Goal: Task Accomplishment & Management: Manage account settings

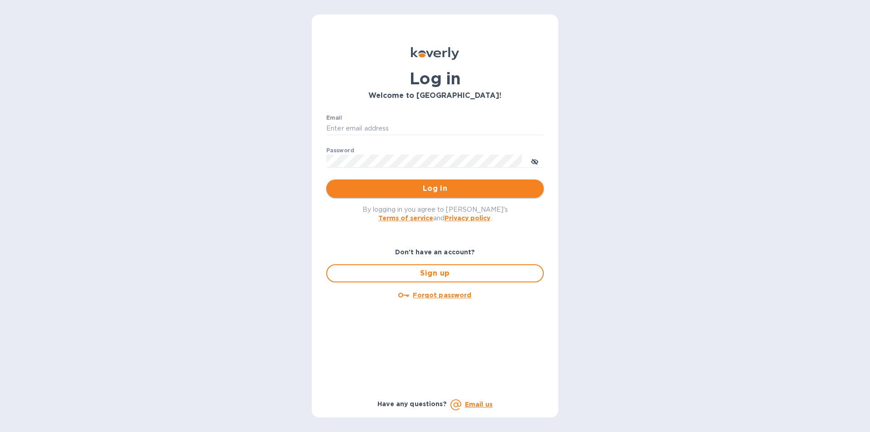
type input "[PERSON_NAME][EMAIL_ADDRESS][DOMAIN_NAME]"
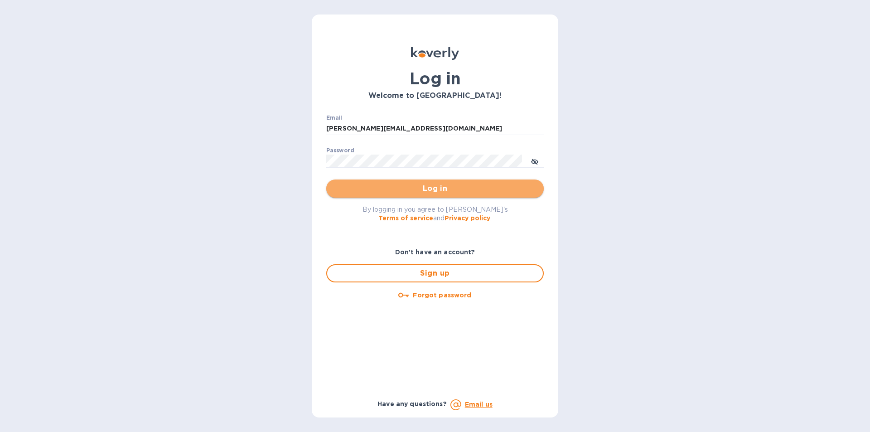
click at [414, 183] on span "Log in" at bounding box center [434, 188] width 203 height 11
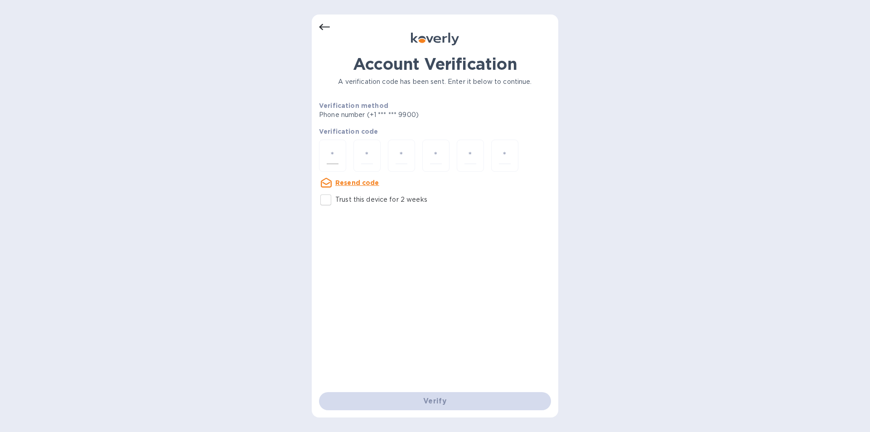
click at [335, 156] on input "number" at bounding box center [333, 155] width 12 height 17
type input "9"
type input "6"
type input "3"
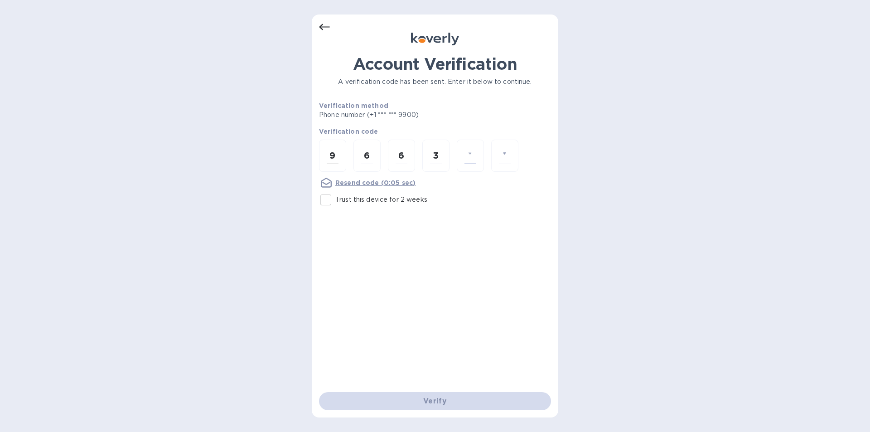
type input "6"
type input "9"
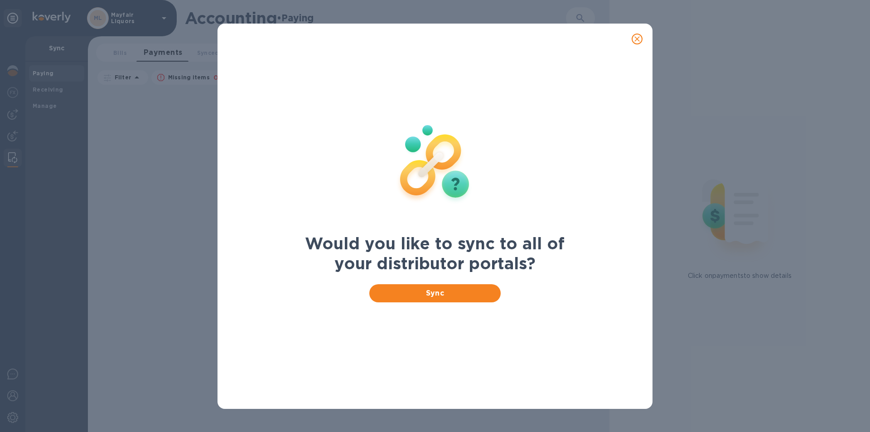
click at [643, 41] on button "close" at bounding box center [637, 39] width 22 height 22
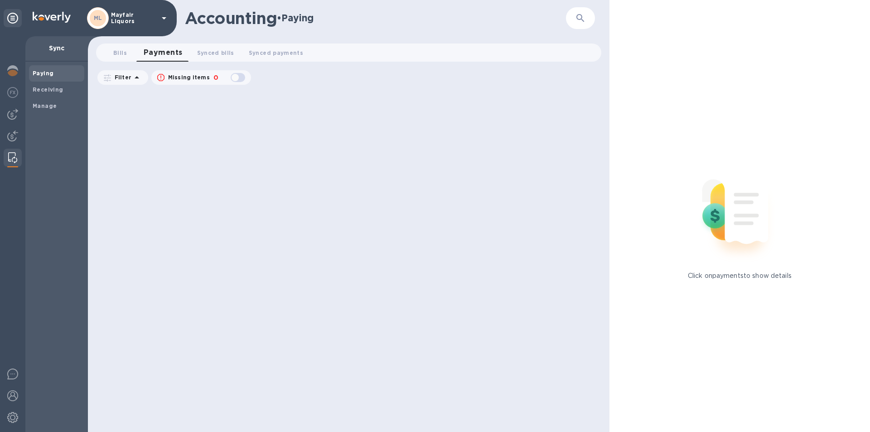
click at [633, 41] on div "Click on payments to show details" at bounding box center [739, 216] width 260 height 432
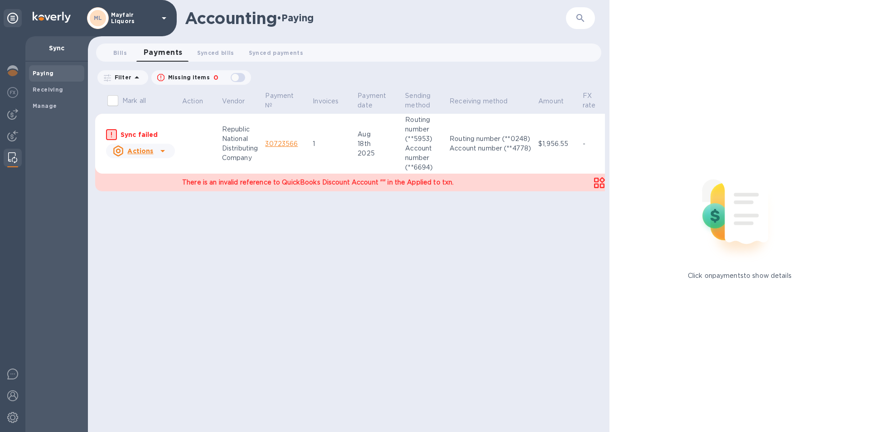
click at [3, 116] on div at bounding box center [12, 233] width 25 height 395
click at [14, 116] on img at bounding box center [12, 114] width 11 height 11
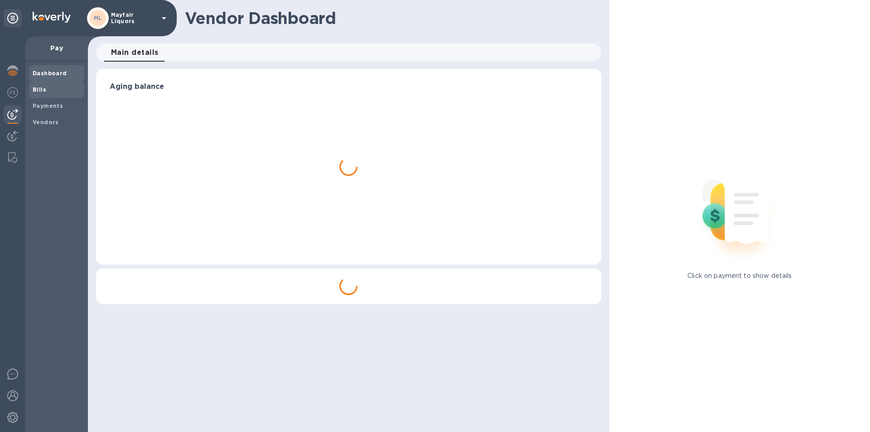
click at [42, 89] on b "Bills" at bounding box center [40, 89] width 14 height 7
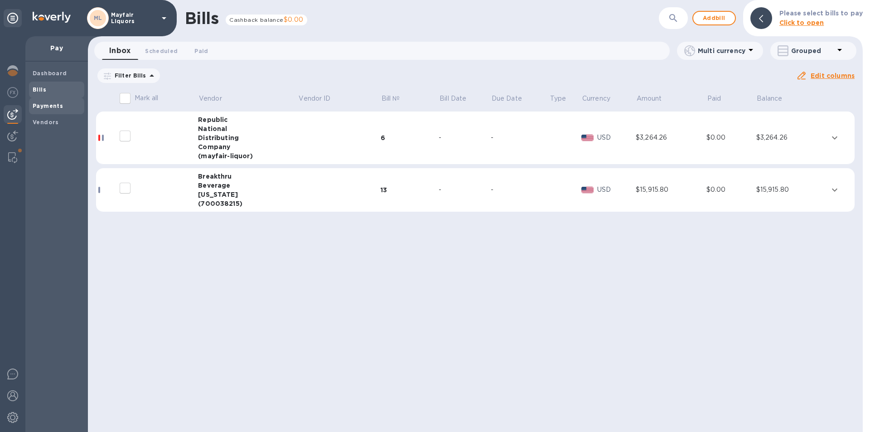
click at [48, 107] on b "Payments" at bounding box center [48, 105] width 30 height 7
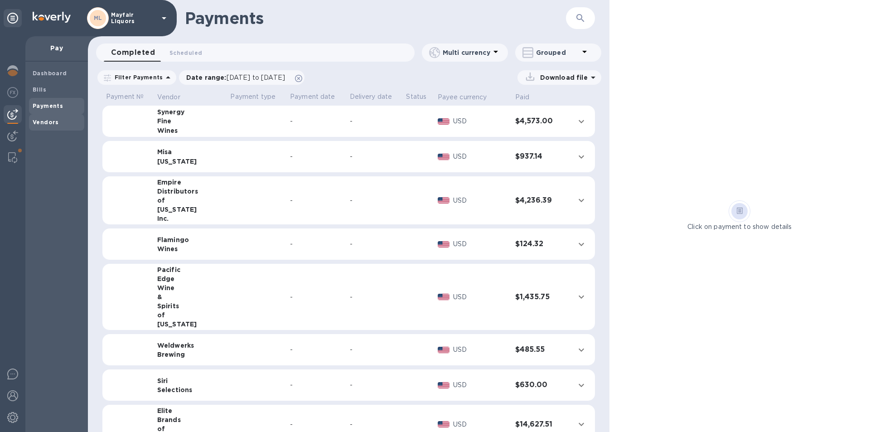
click at [50, 122] on b "Vendors" at bounding box center [46, 122] width 26 height 7
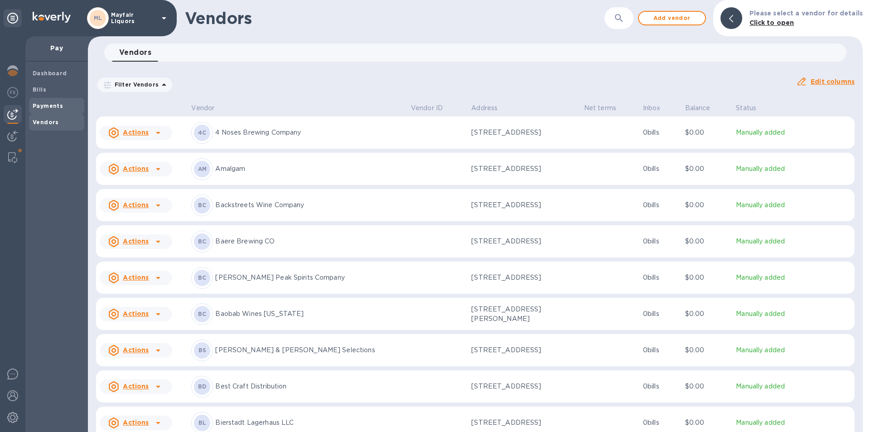
click at [44, 107] on b "Payments" at bounding box center [48, 105] width 30 height 7
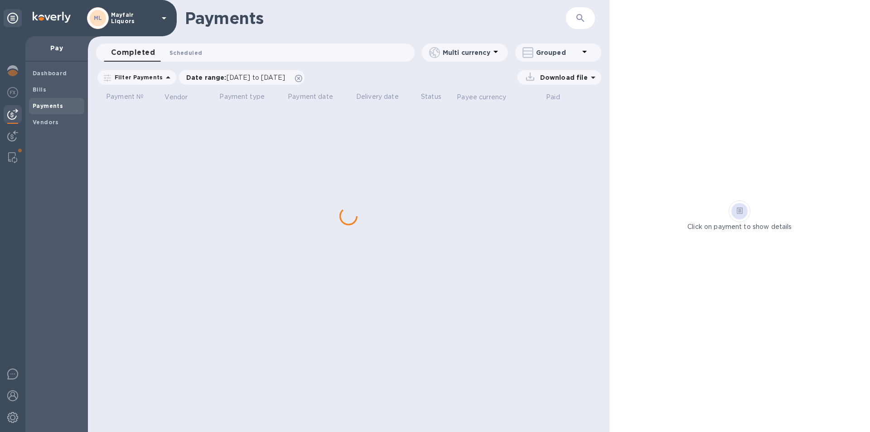
drag, startPoint x: 189, startPoint y: 41, endPoint x: 185, endPoint y: 48, distance: 8.3
click at [189, 41] on div "Payments ​ Completed 0 Scheduled 0 Multi currency Grouped Filter Payments Date …" at bounding box center [348, 216] width 521 height 432
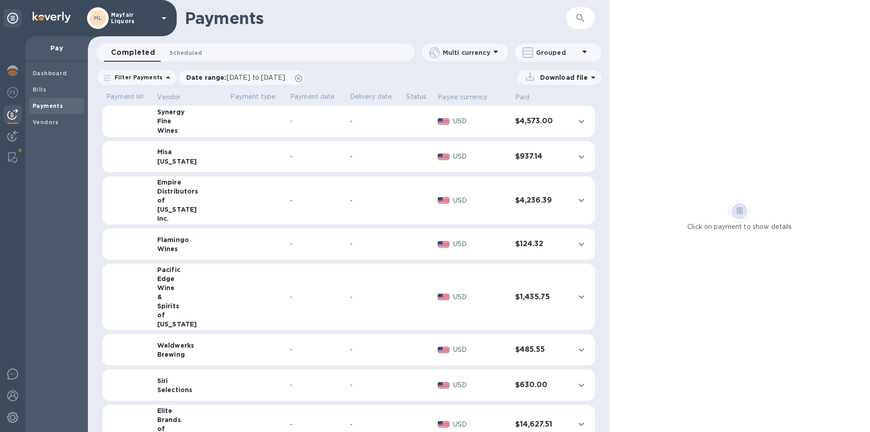
click at [185, 48] on span "Scheduled 0" at bounding box center [185, 53] width 33 height 10
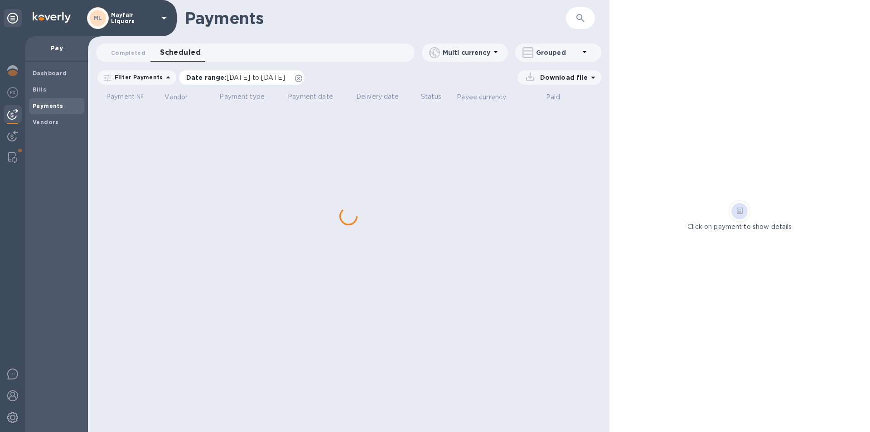
click at [231, 77] on span "07/21/2025 to 09/21/2025" at bounding box center [256, 77] width 58 height 7
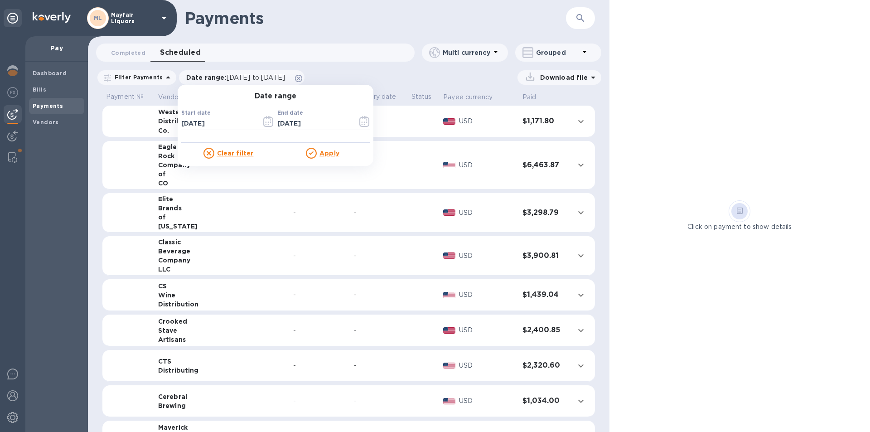
click at [246, 49] on div "Completed 0 Scheduled 0" at bounding box center [259, 52] width 311 height 18
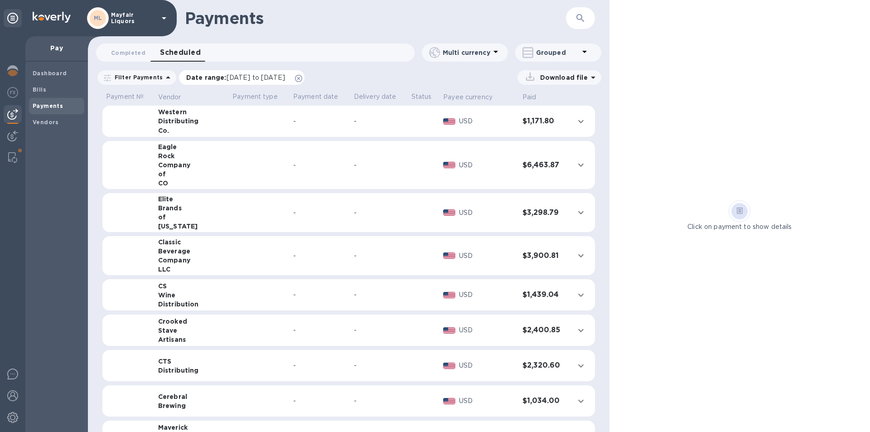
click at [302, 79] on icon at bounding box center [298, 78] width 7 height 7
click at [46, 87] on span "Bills" at bounding box center [57, 89] width 48 height 9
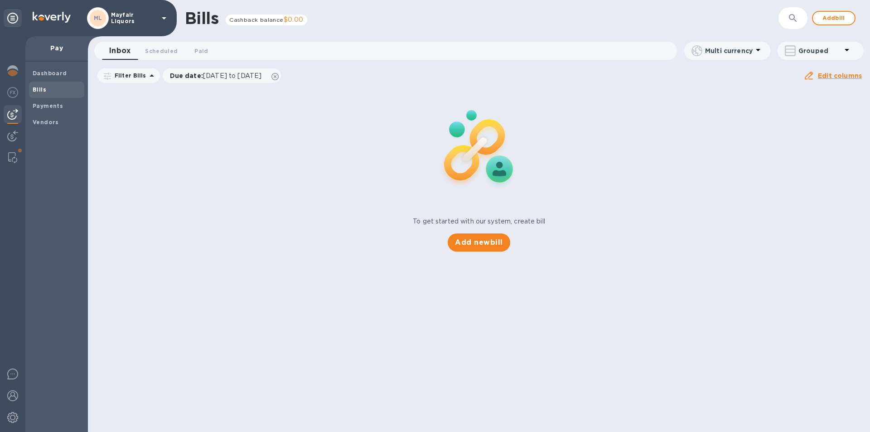
drag, startPoint x: 50, startPoint y: 105, endPoint x: 78, endPoint y: 85, distance: 33.8
click at [51, 105] on b "Payments" at bounding box center [48, 105] width 30 height 7
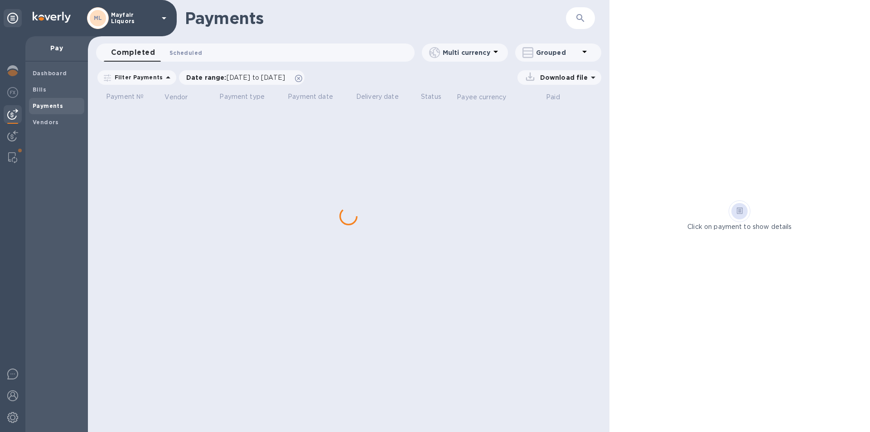
click at [185, 54] on span "Scheduled 0" at bounding box center [185, 53] width 33 height 10
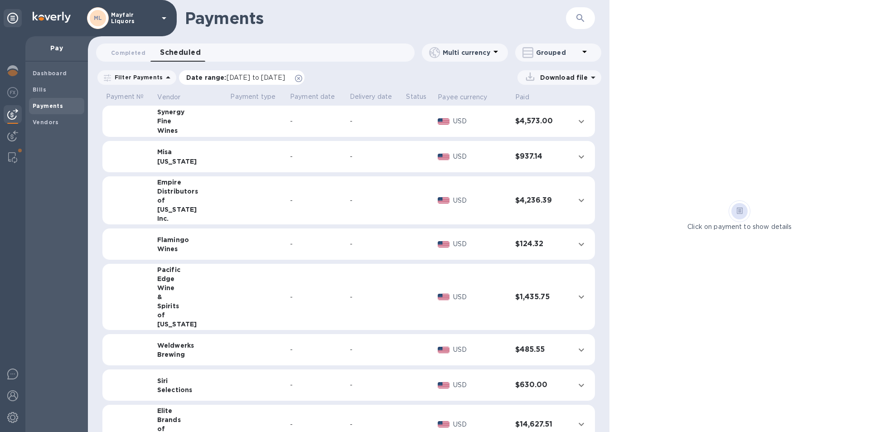
click at [285, 79] on span "07/21/2025 to 09/21/2025" at bounding box center [256, 77] width 58 height 7
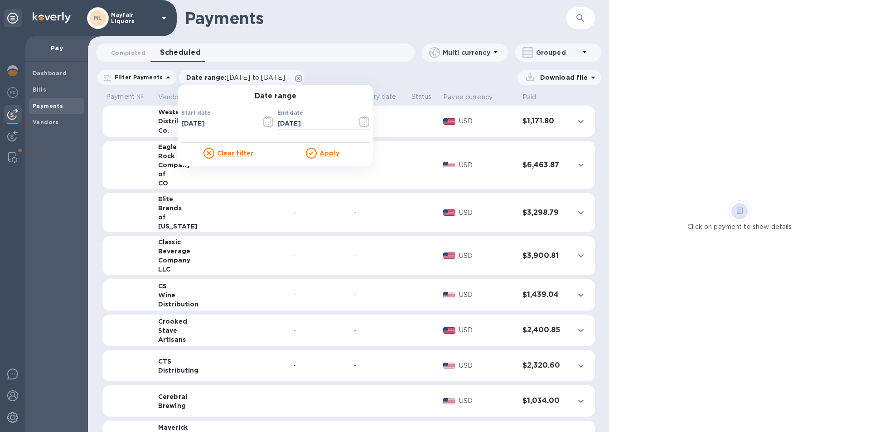
click at [366, 121] on icon "button" at bounding box center [364, 121] width 10 height 11
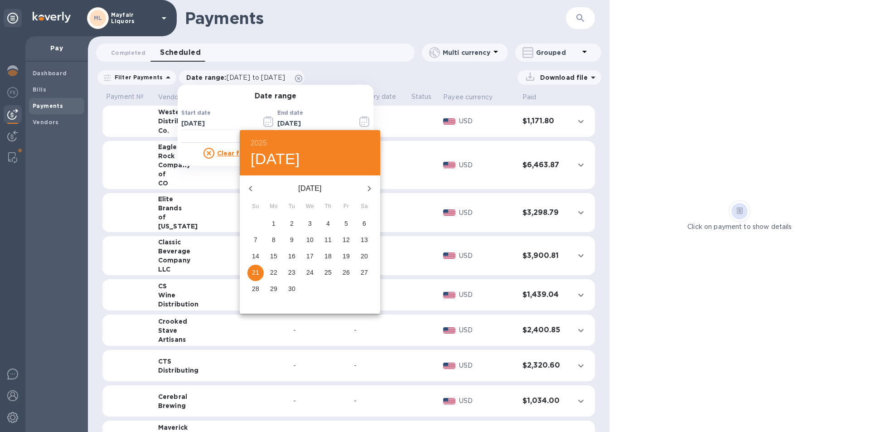
click at [252, 190] on icon "button" at bounding box center [250, 188] width 3 height 5
click at [365, 288] on p "30" at bounding box center [364, 288] width 7 height 9
type input "08/30/2025"
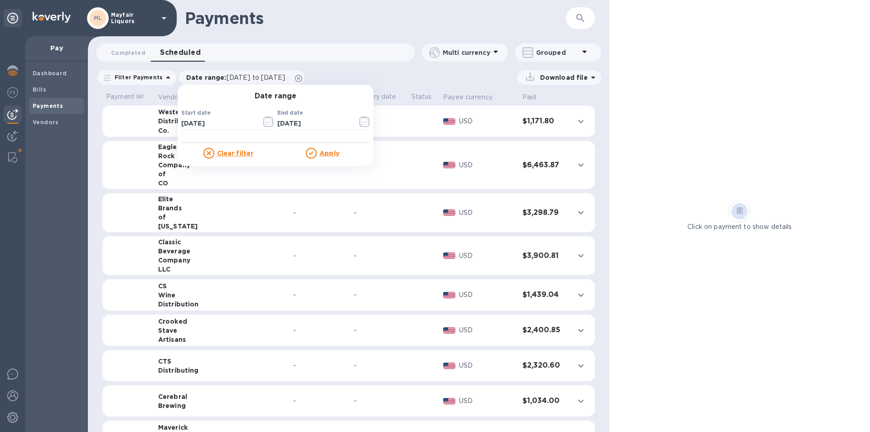
click at [328, 154] on u "Apply" at bounding box center [329, 152] width 20 height 7
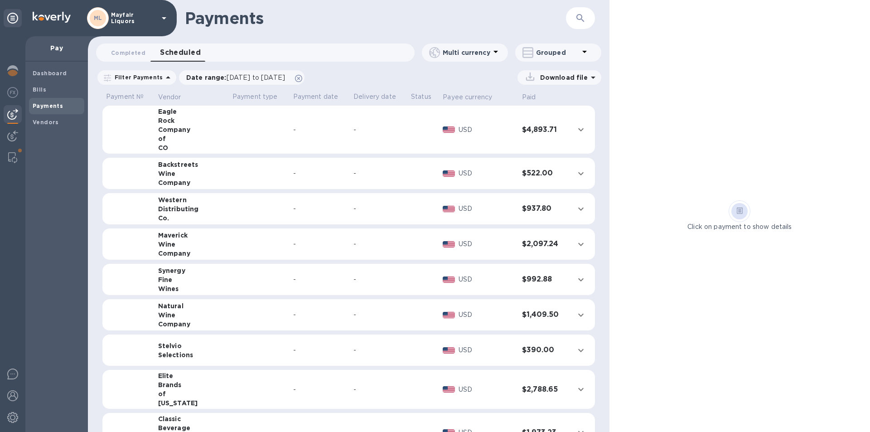
click at [579, 130] on icon "expand row" at bounding box center [580, 129] width 11 height 11
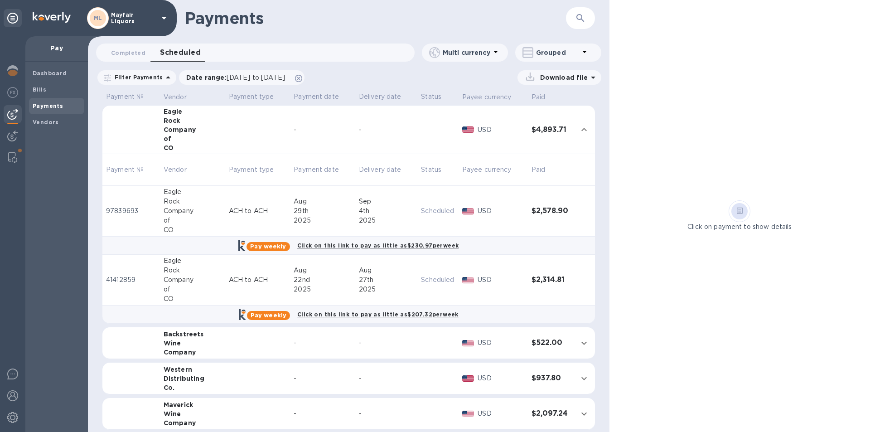
click at [581, 130] on icon "expand row" at bounding box center [583, 129] width 5 height 3
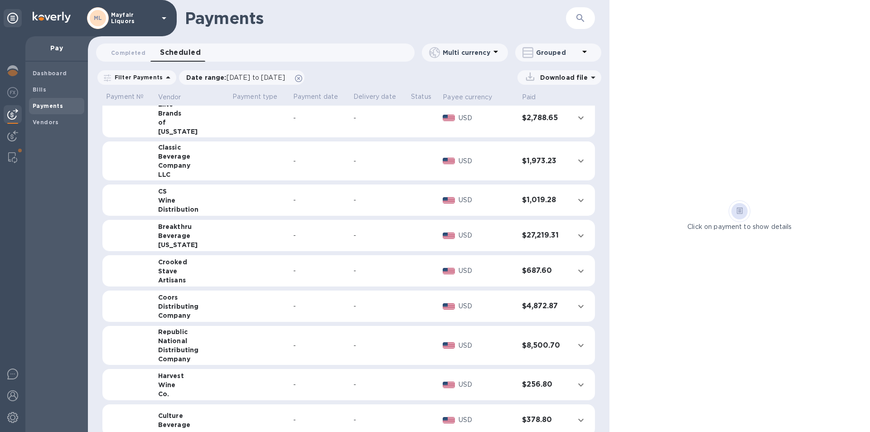
scroll to position [272, 0]
click at [575, 231] on icon "expand row" at bounding box center [580, 235] width 11 height 11
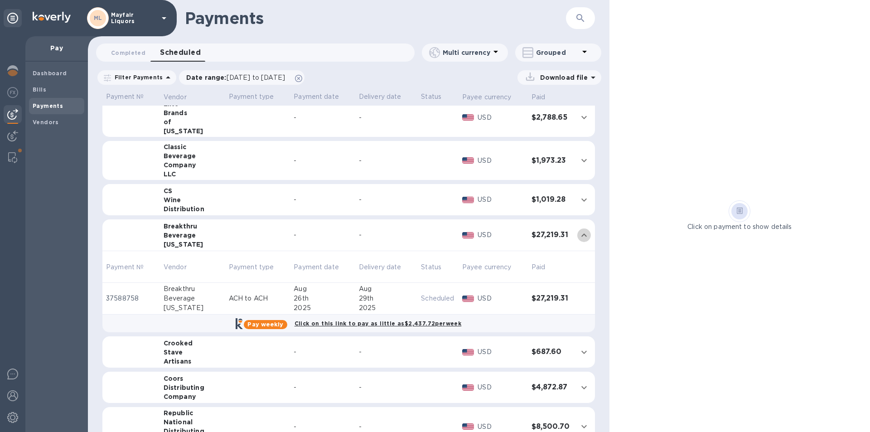
click at [579, 231] on icon "expand row" at bounding box center [584, 235] width 11 height 11
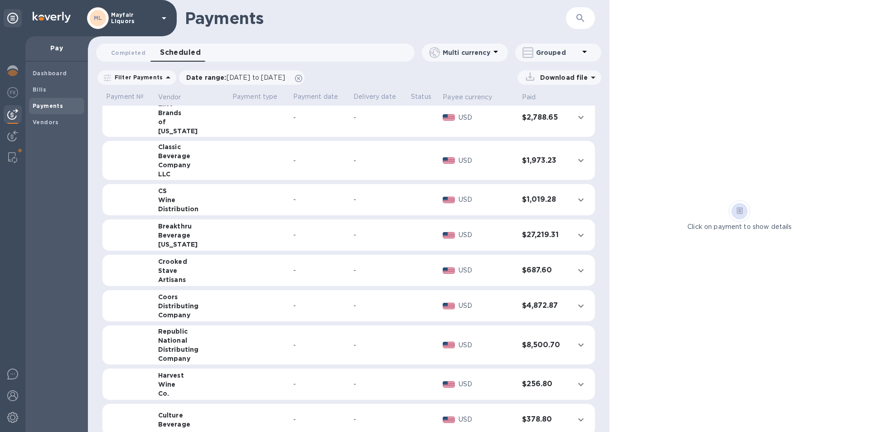
click at [578, 298] on td at bounding box center [582, 306] width 24 height 32
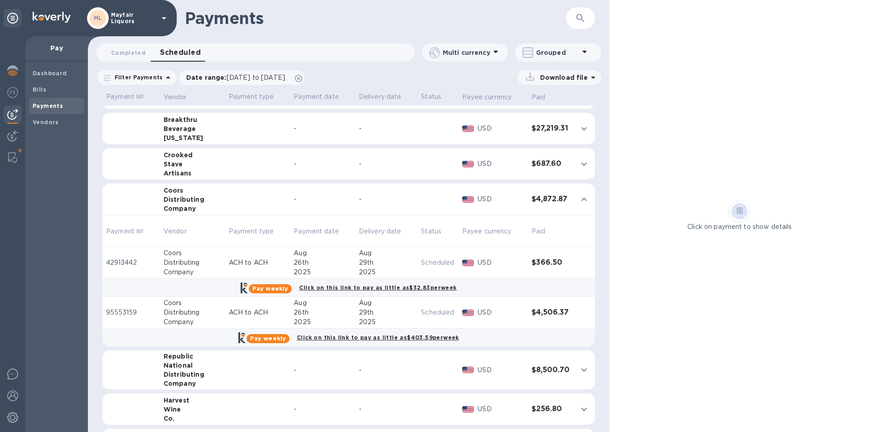
scroll to position [408, 0]
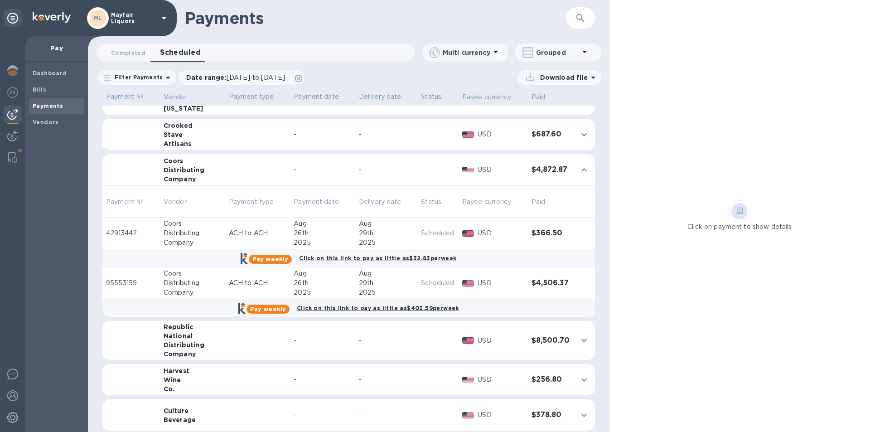
click at [592, 80] on icon at bounding box center [593, 77] width 11 height 11
click at [463, 136] on p "PDF file" at bounding box center [464, 133] width 27 height 9
click at [285, 80] on span "07/21/2025 to 08/30/2025" at bounding box center [256, 77] width 58 height 7
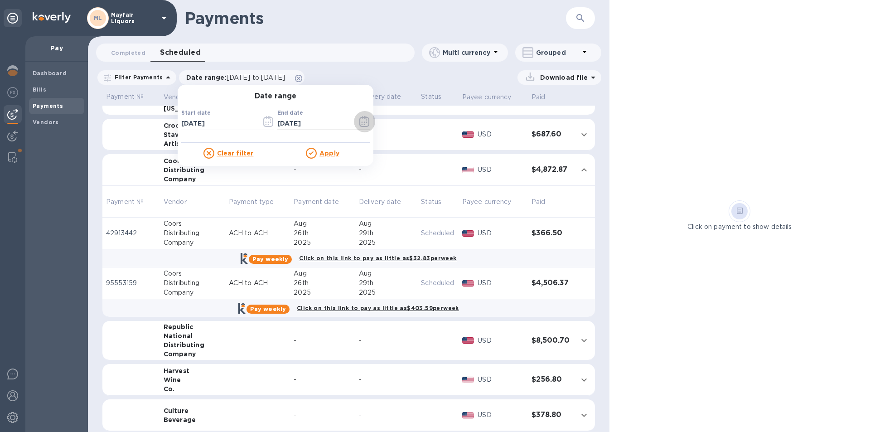
click at [361, 123] on icon "button" at bounding box center [364, 121] width 10 height 11
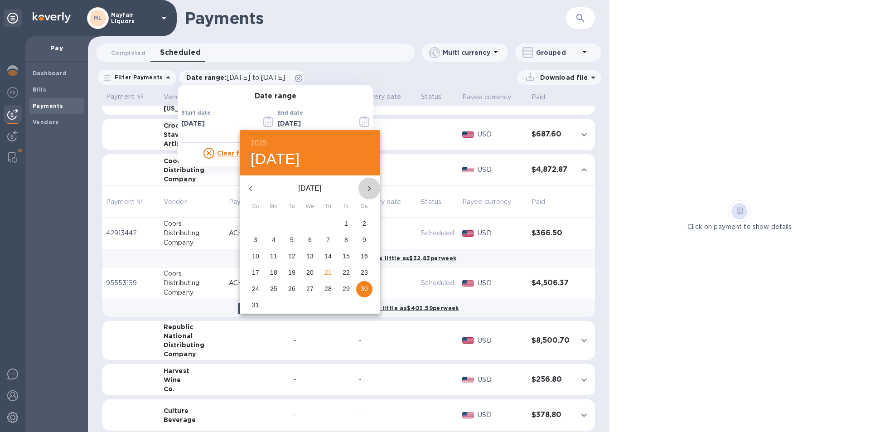
click at [372, 185] on icon "button" at bounding box center [369, 188] width 11 height 11
click at [366, 225] on span "6" at bounding box center [364, 223] width 16 height 9
type input "09/06/2025"
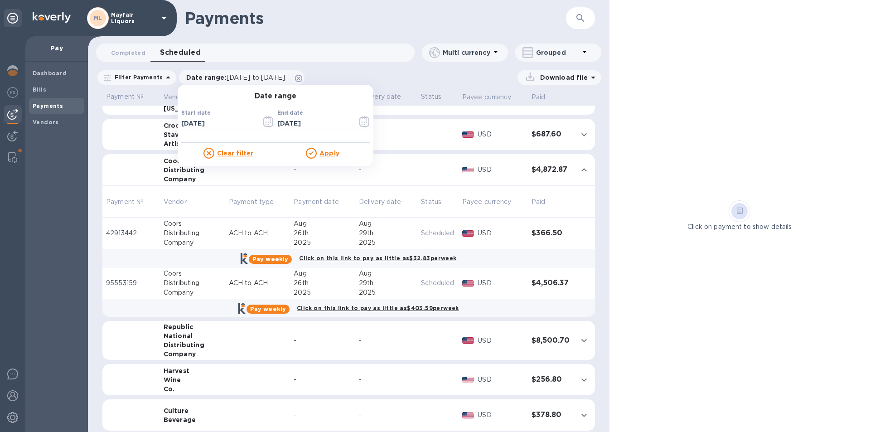
click at [327, 152] on u "Apply" at bounding box center [329, 152] width 20 height 7
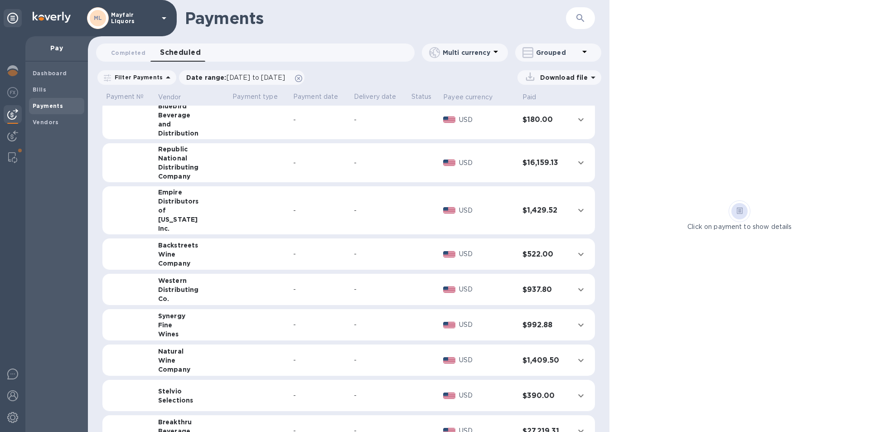
scroll to position [291, 0]
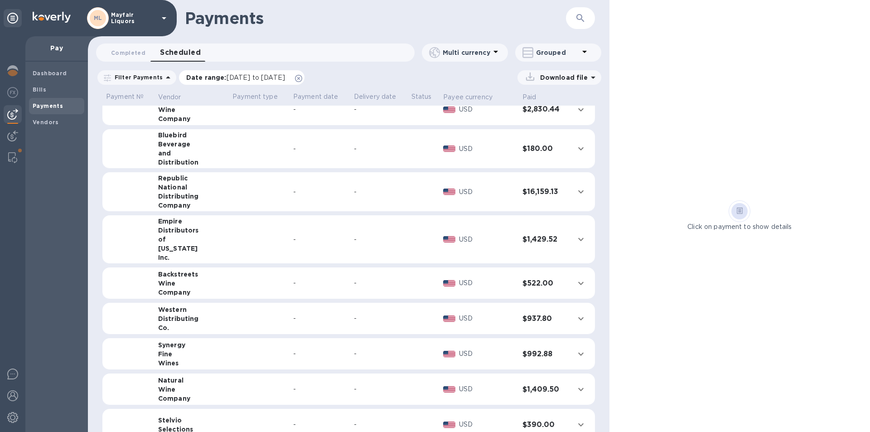
click at [237, 75] on span "07/21/2025 to 09/06/2025" at bounding box center [256, 77] width 58 height 7
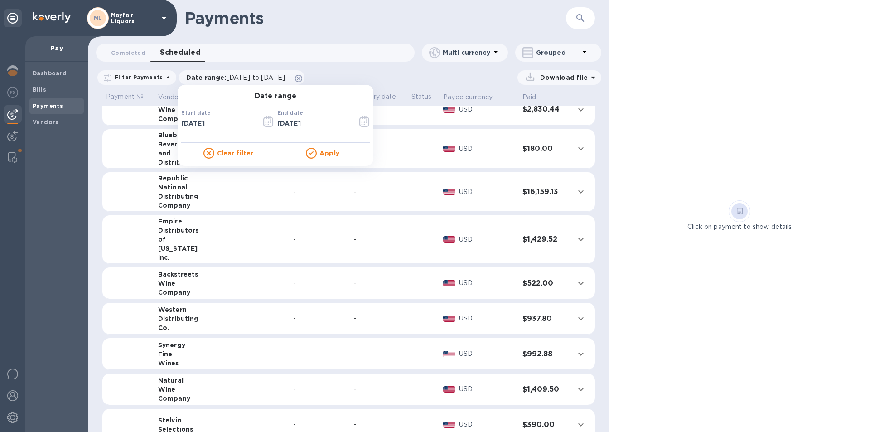
click at [264, 123] on icon "button" at bounding box center [268, 121] width 10 height 11
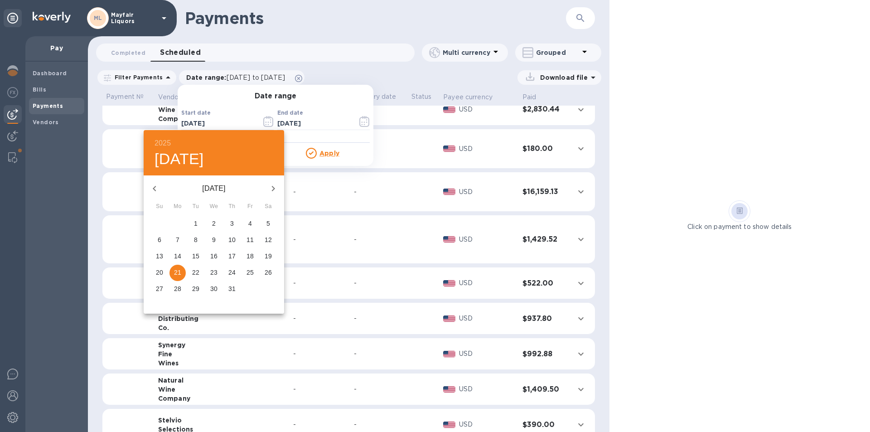
click at [274, 190] on icon "button" at bounding box center [273, 188] width 11 height 11
click at [268, 290] on p "30" at bounding box center [268, 288] width 7 height 9
type input "08/30/2025"
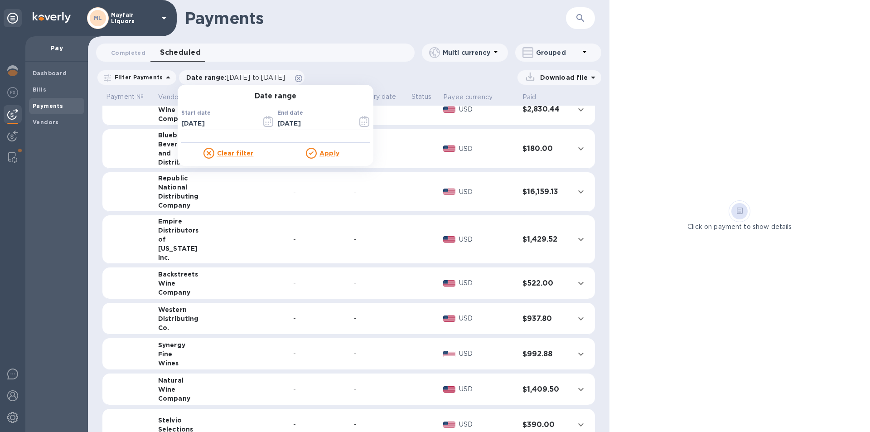
click at [326, 156] on u "Apply" at bounding box center [329, 152] width 20 height 7
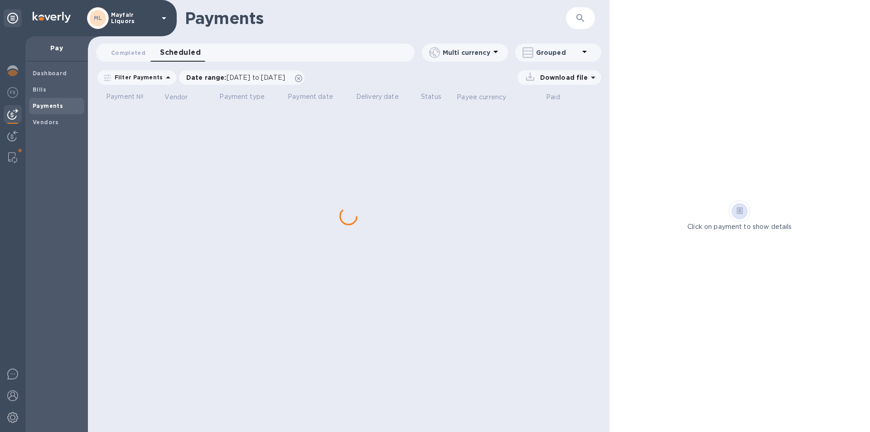
scroll to position [0, 0]
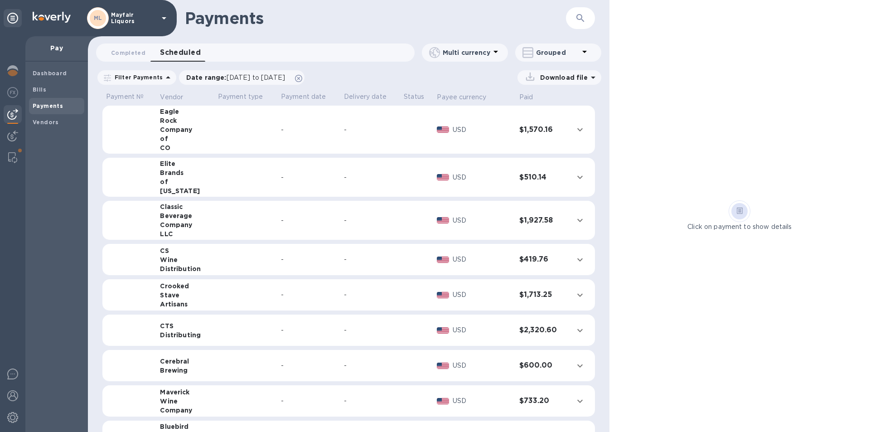
click at [565, 76] on p "Download file" at bounding box center [561, 77] width 51 height 9
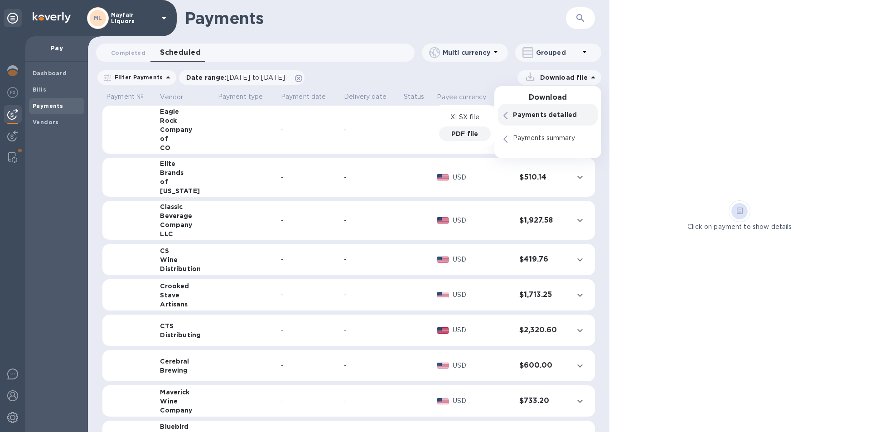
click at [458, 135] on p "PDF file" at bounding box center [464, 133] width 27 height 9
drag, startPoint x: 717, startPoint y: 168, endPoint x: 707, endPoint y: 160, distance: 12.5
click at [718, 167] on div "Click on payment to show details" at bounding box center [739, 216] width 260 height 432
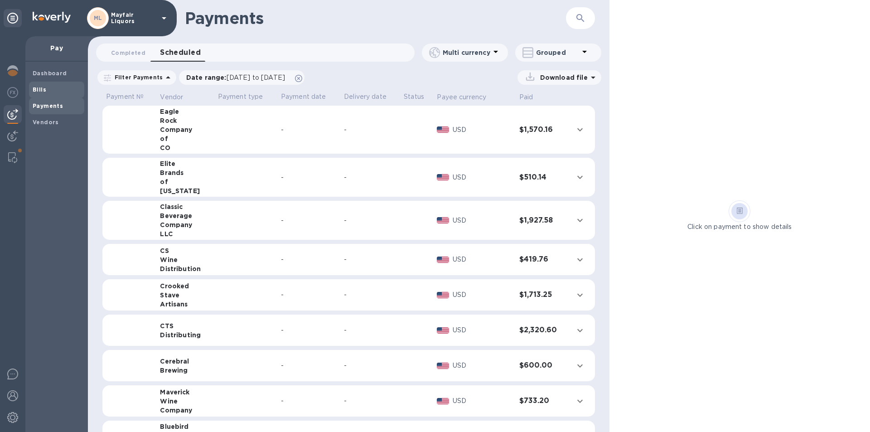
click at [47, 87] on span "Bills" at bounding box center [57, 89] width 48 height 9
